Goal: Navigation & Orientation: Find specific page/section

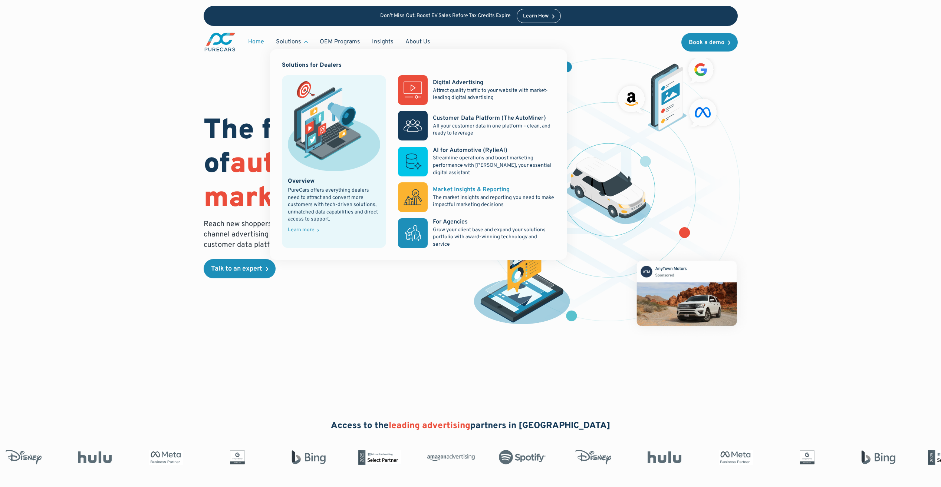
click at [476, 196] on p "The market insights and reporting you need to make impactful marketing decisions" at bounding box center [494, 201] width 122 height 14
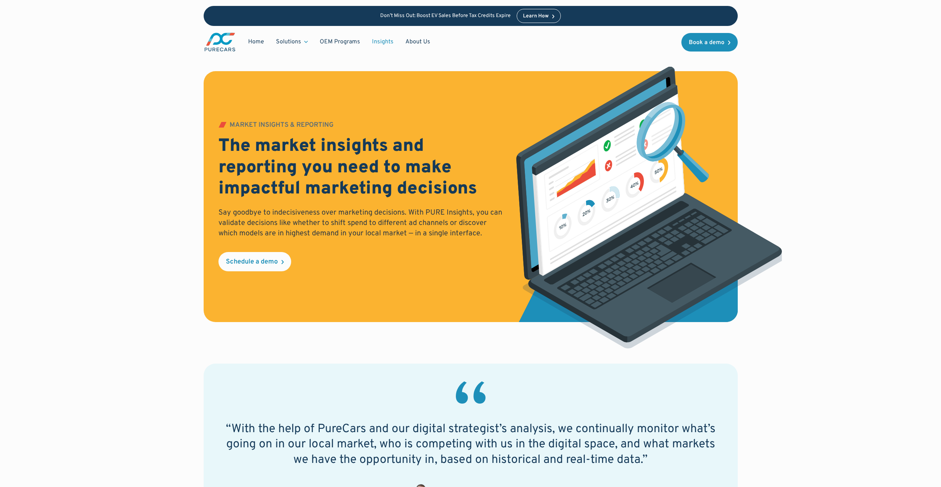
click at [388, 40] on link "Insights" at bounding box center [382, 42] width 33 height 14
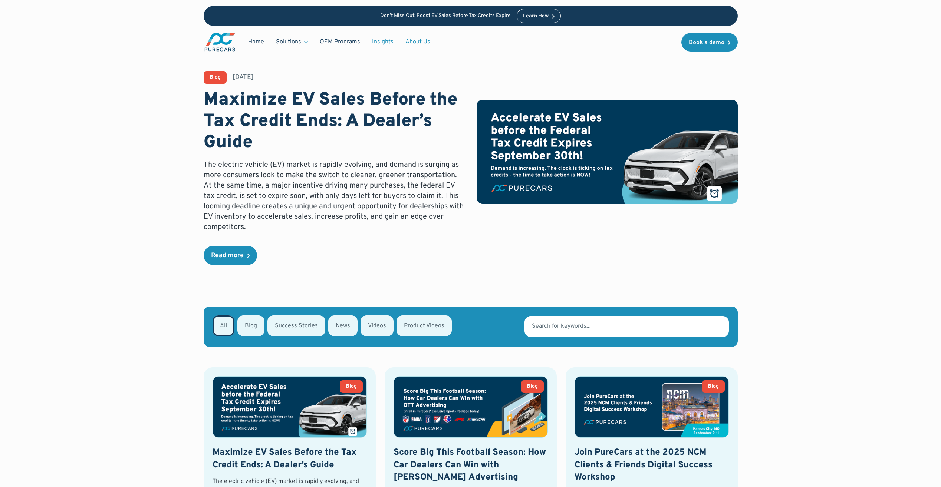
click at [420, 41] on link "About Us" at bounding box center [417, 42] width 37 height 14
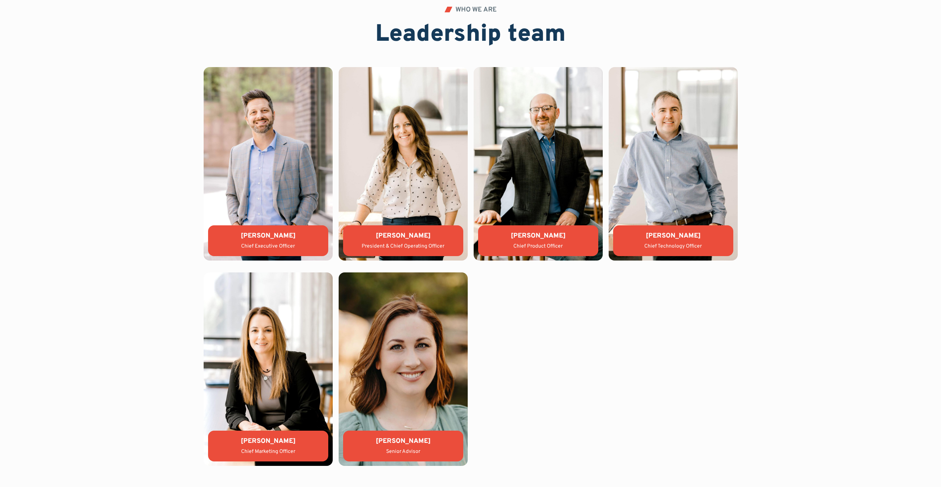
scroll to position [1631, 0]
